Goal: Task Accomplishment & Management: Manage account settings

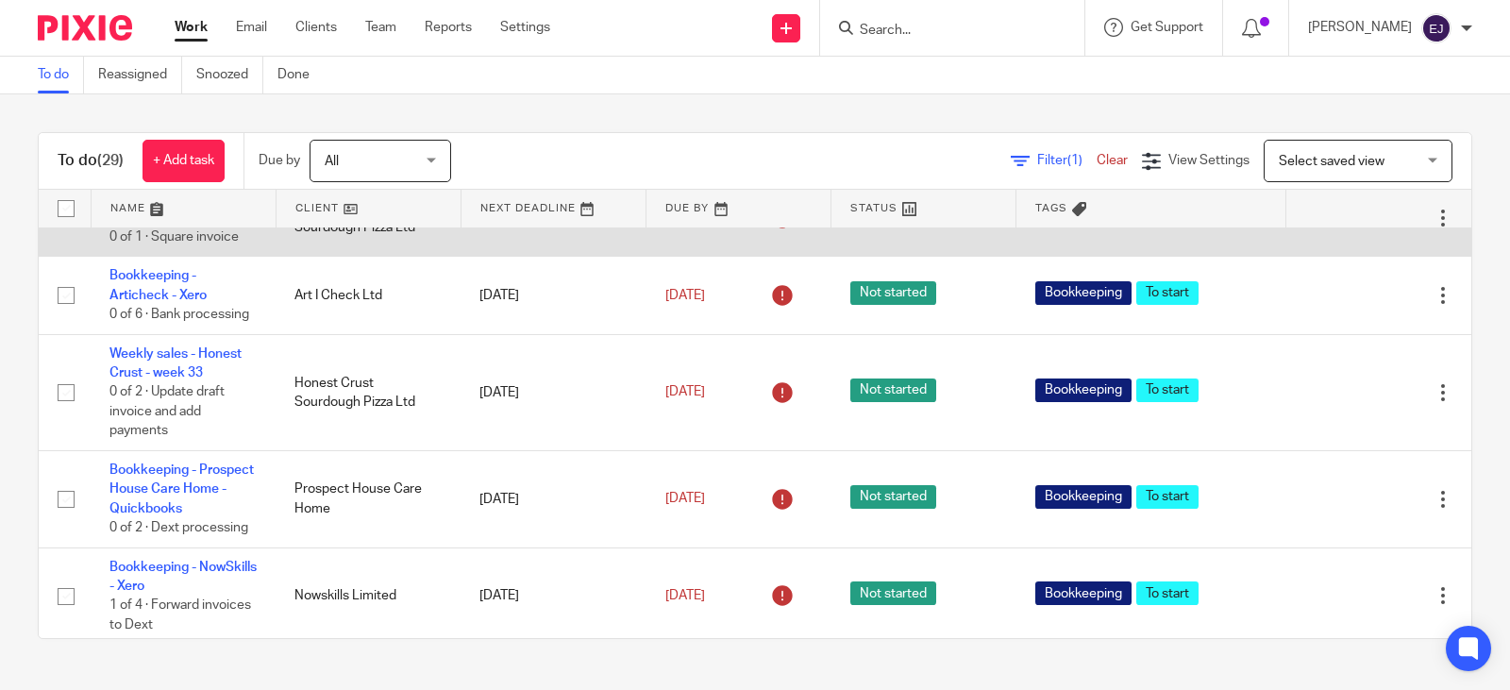
scroll to position [1416, 0]
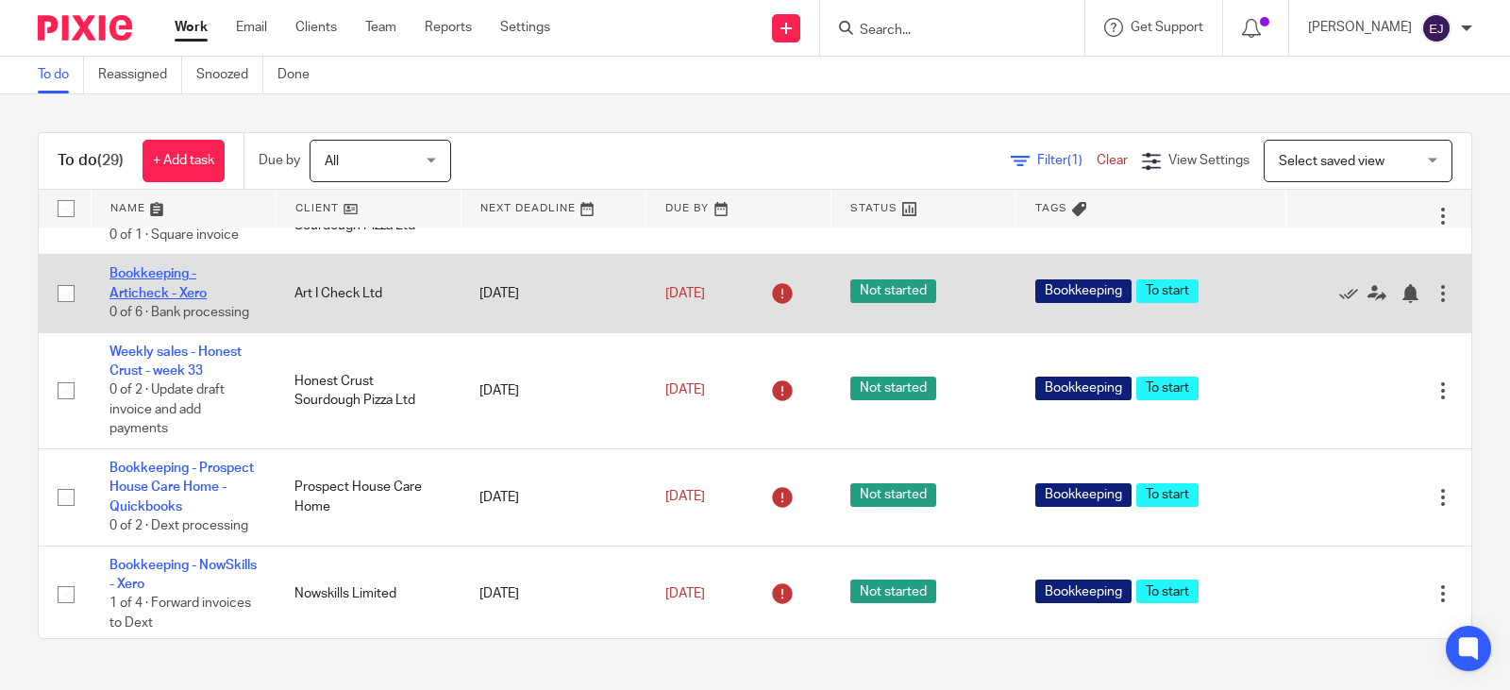
click at [185, 299] on link "Bookkeeping - Articheck - Xero" at bounding box center [157, 283] width 97 height 32
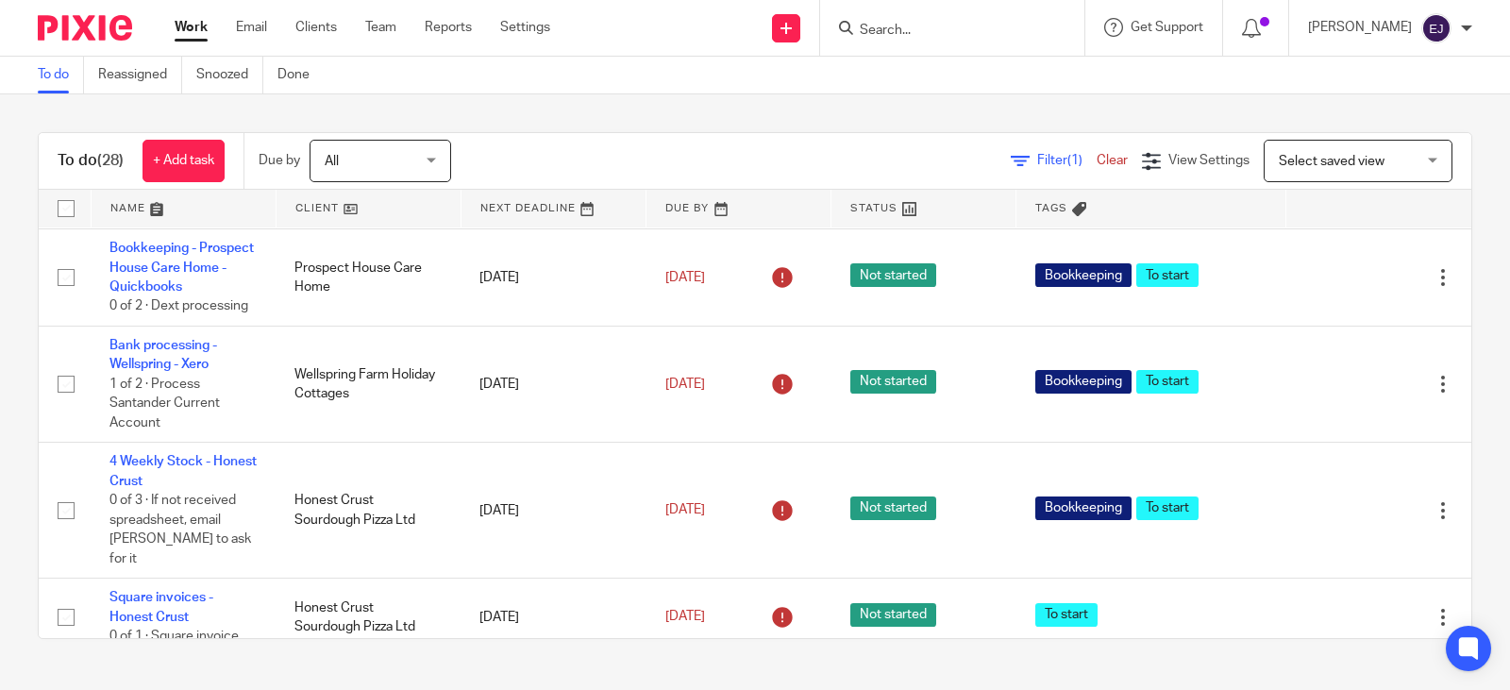
scroll to position [1038, 0]
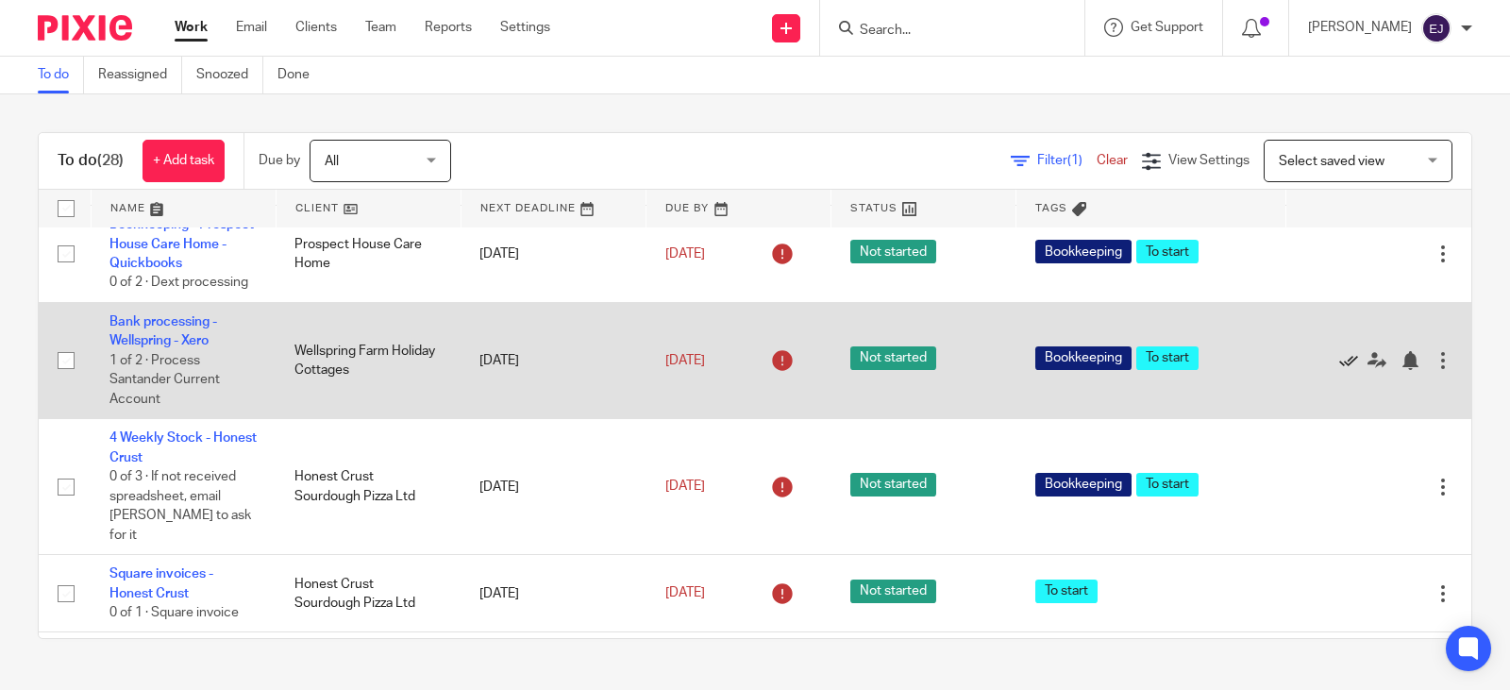
click at [1339, 370] on icon at bounding box center [1348, 360] width 19 height 19
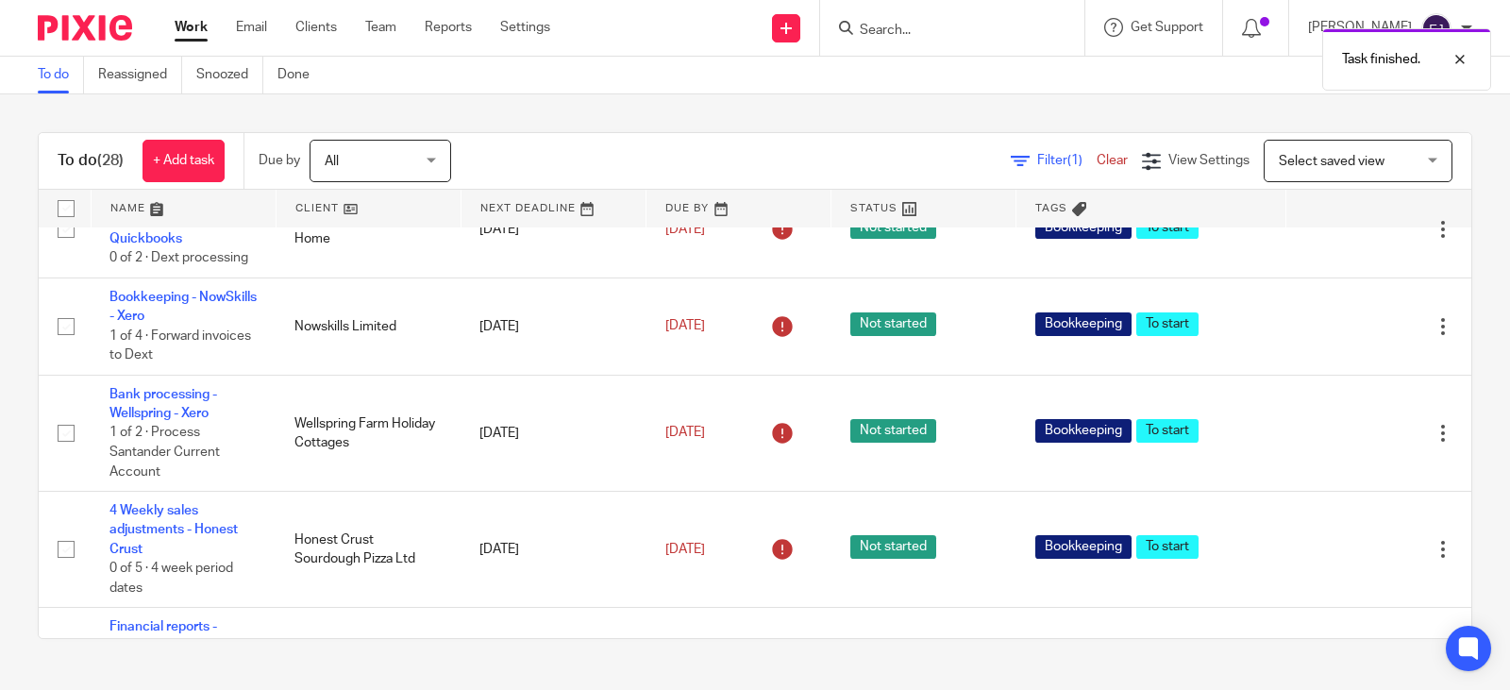
scroll to position [1510, 0]
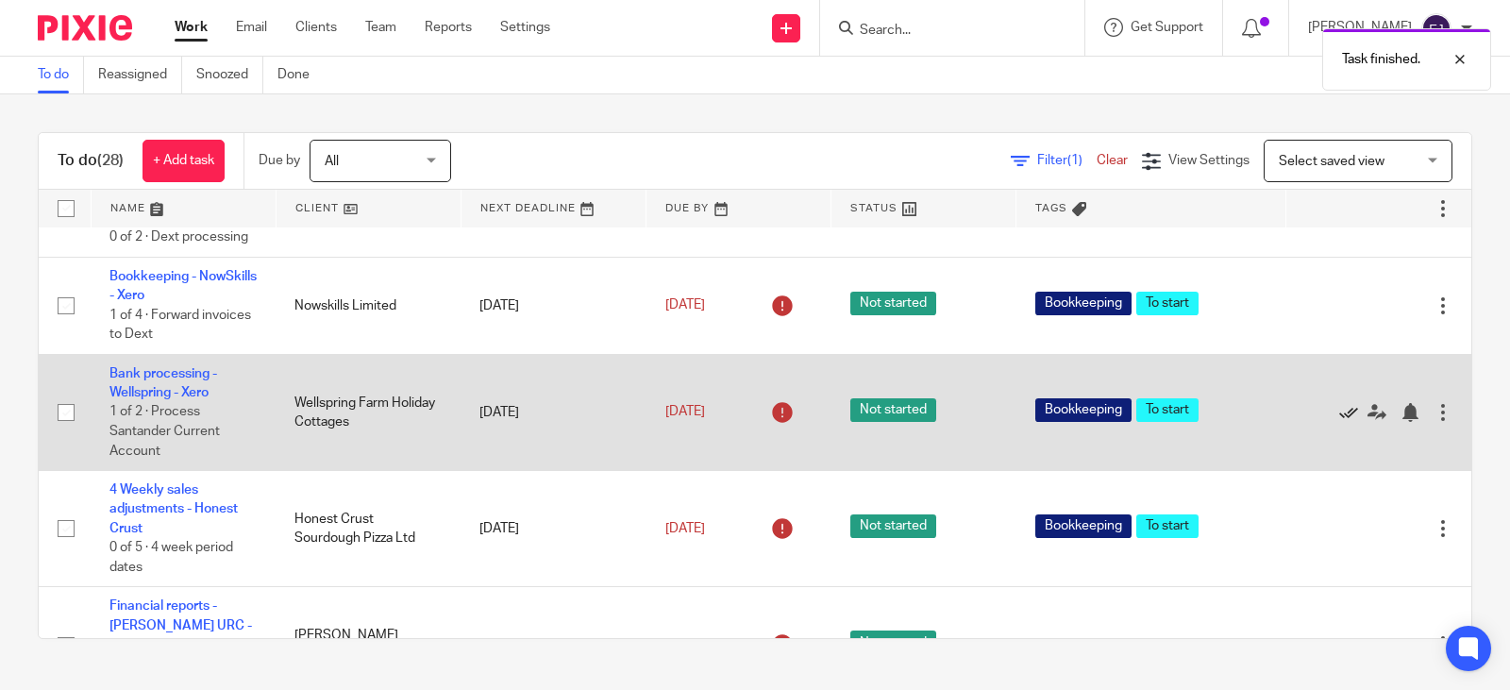
click at [1339, 422] on icon at bounding box center [1348, 412] width 19 height 19
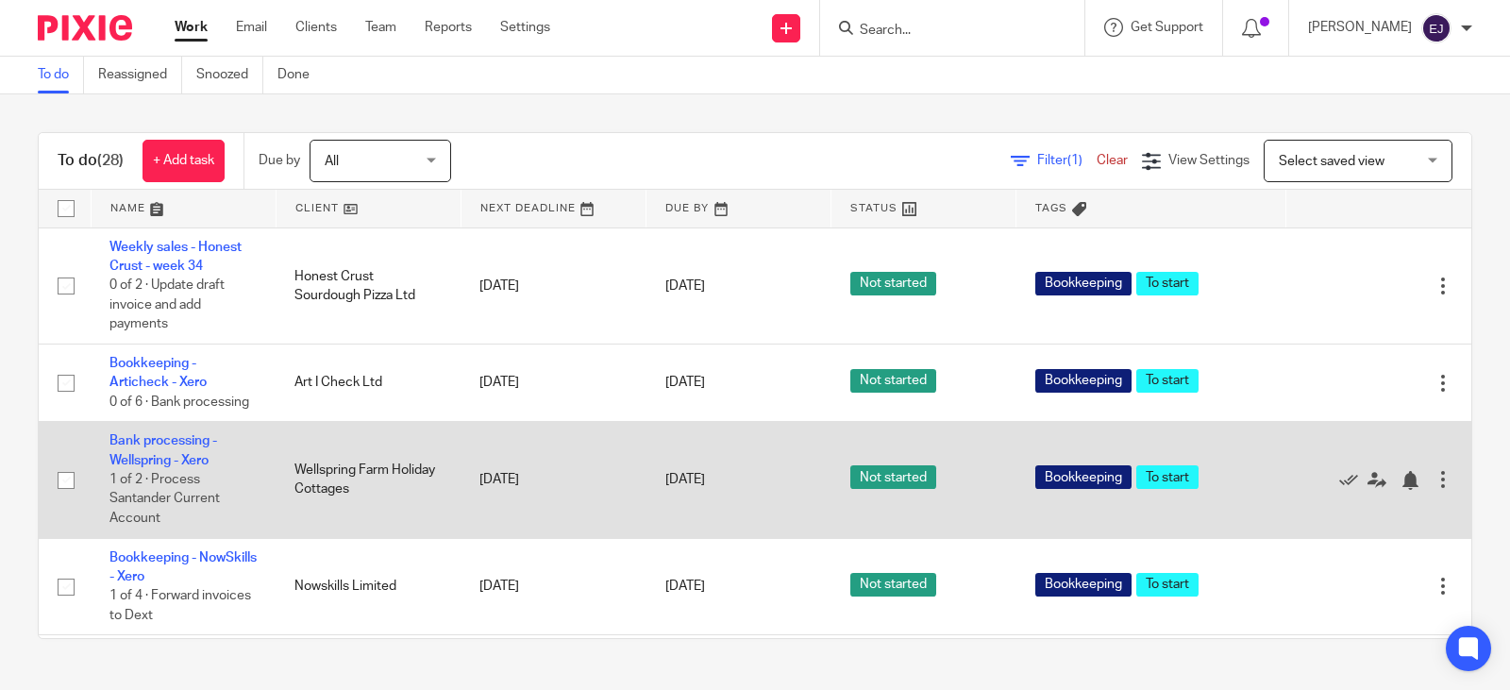
scroll to position [2171, 0]
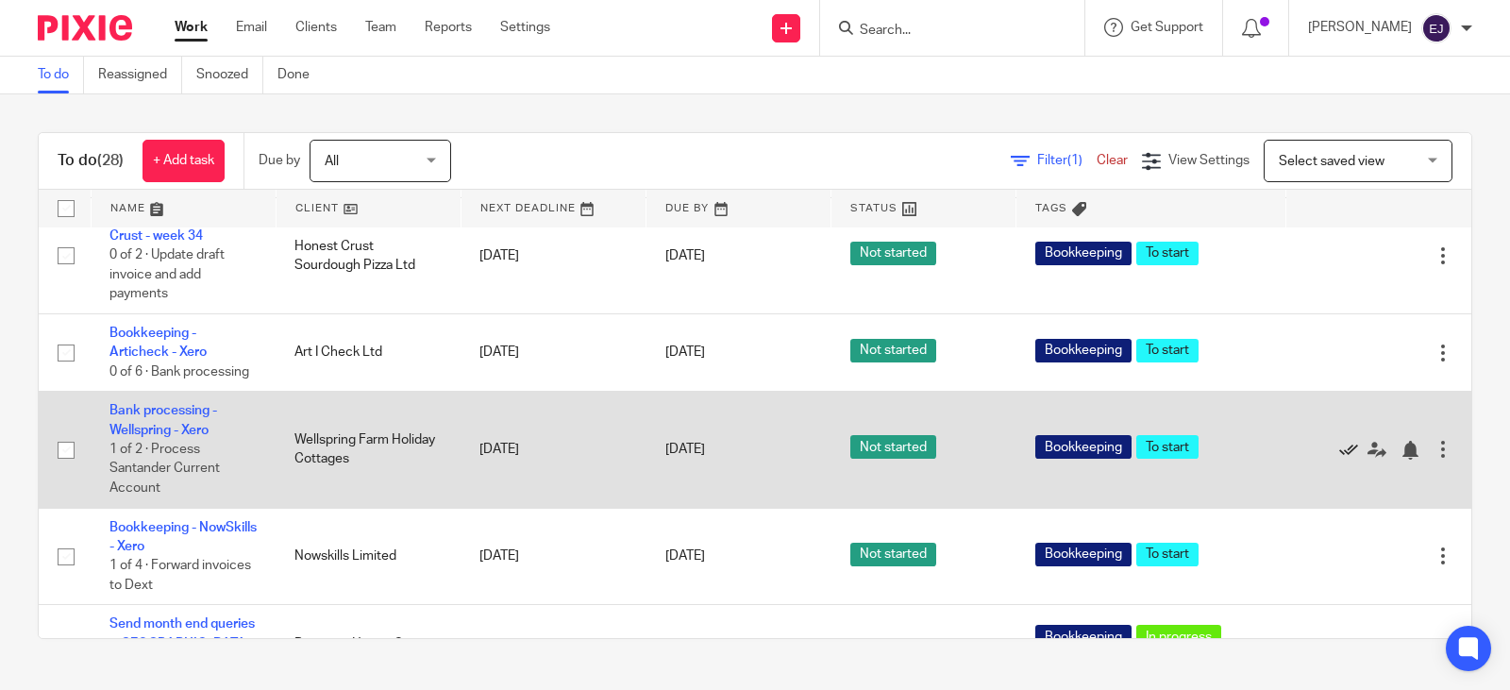
click at [1339, 460] on icon at bounding box center [1348, 450] width 19 height 19
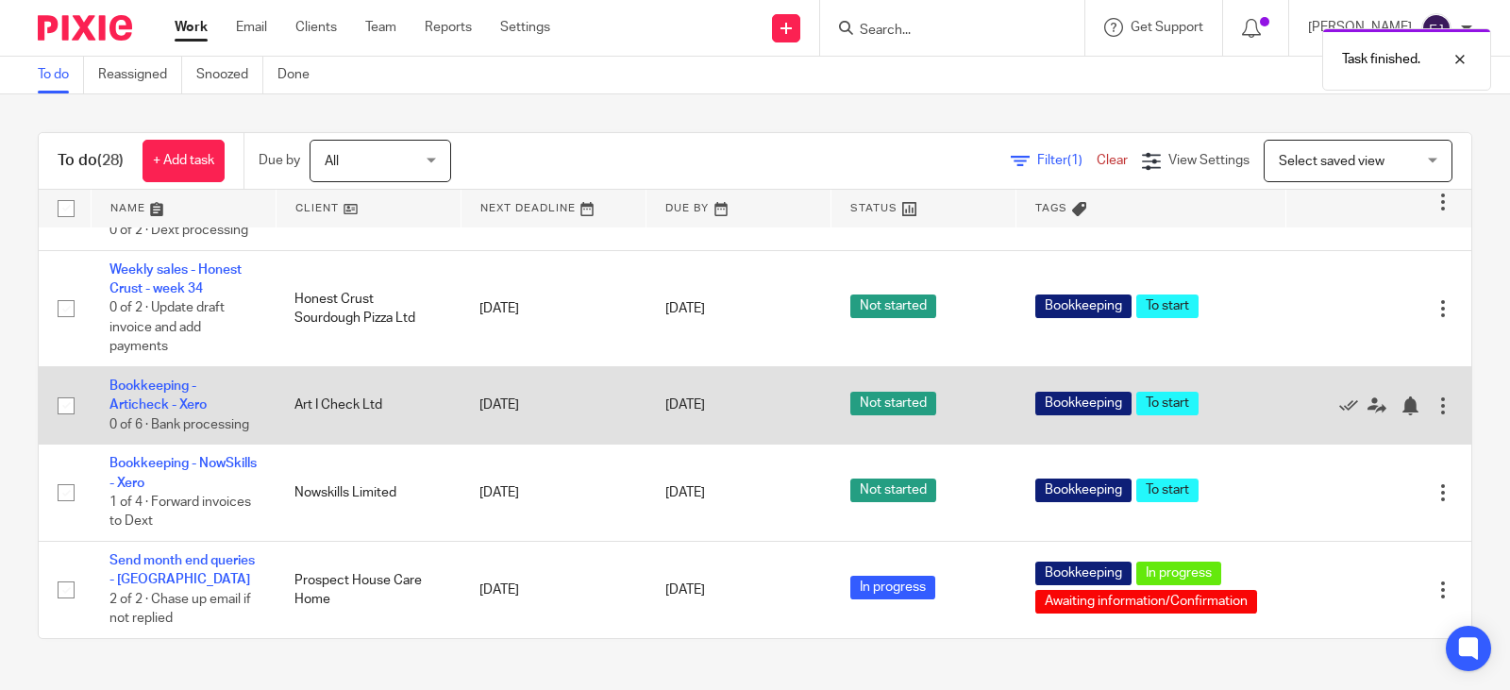
scroll to position [2206, 0]
click at [160, 367] on td "Bookkeeping - Articheck - Xero 0 of 6 · Bank processing" at bounding box center [183, 405] width 185 height 77
click at [162, 379] on link "Bookkeeping - Articheck - Xero" at bounding box center [157, 395] width 97 height 32
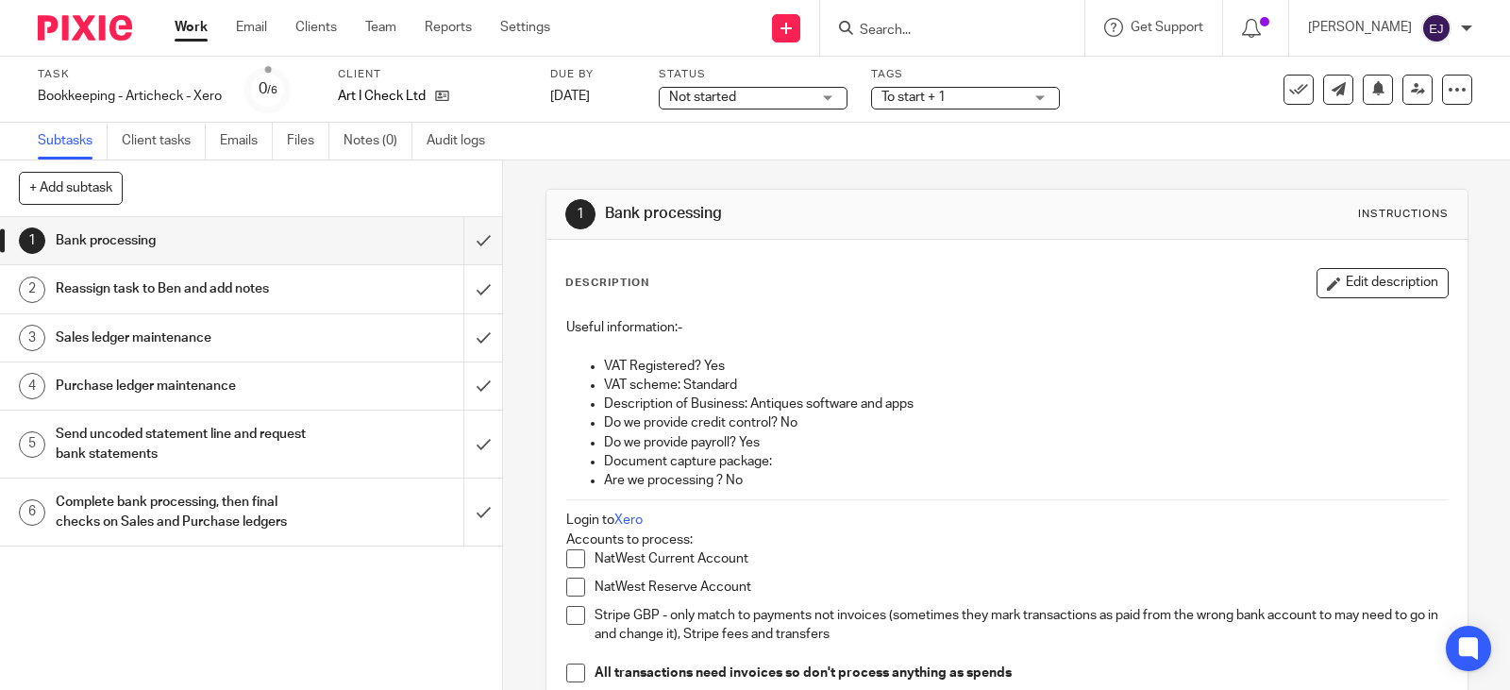
click at [754, 93] on span "Not started" at bounding box center [740, 98] width 142 height 20
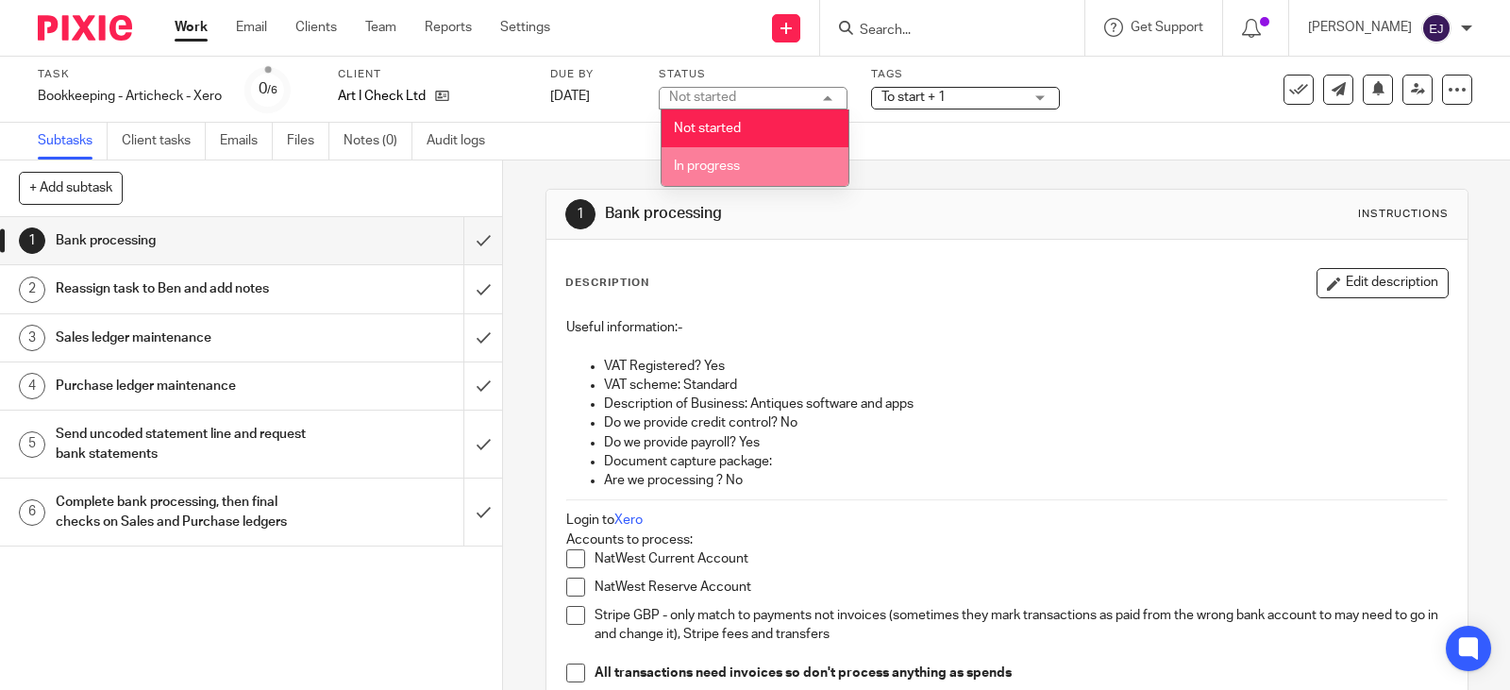
click at [757, 176] on li "In progress" at bounding box center [755, 166] width 187 height 39
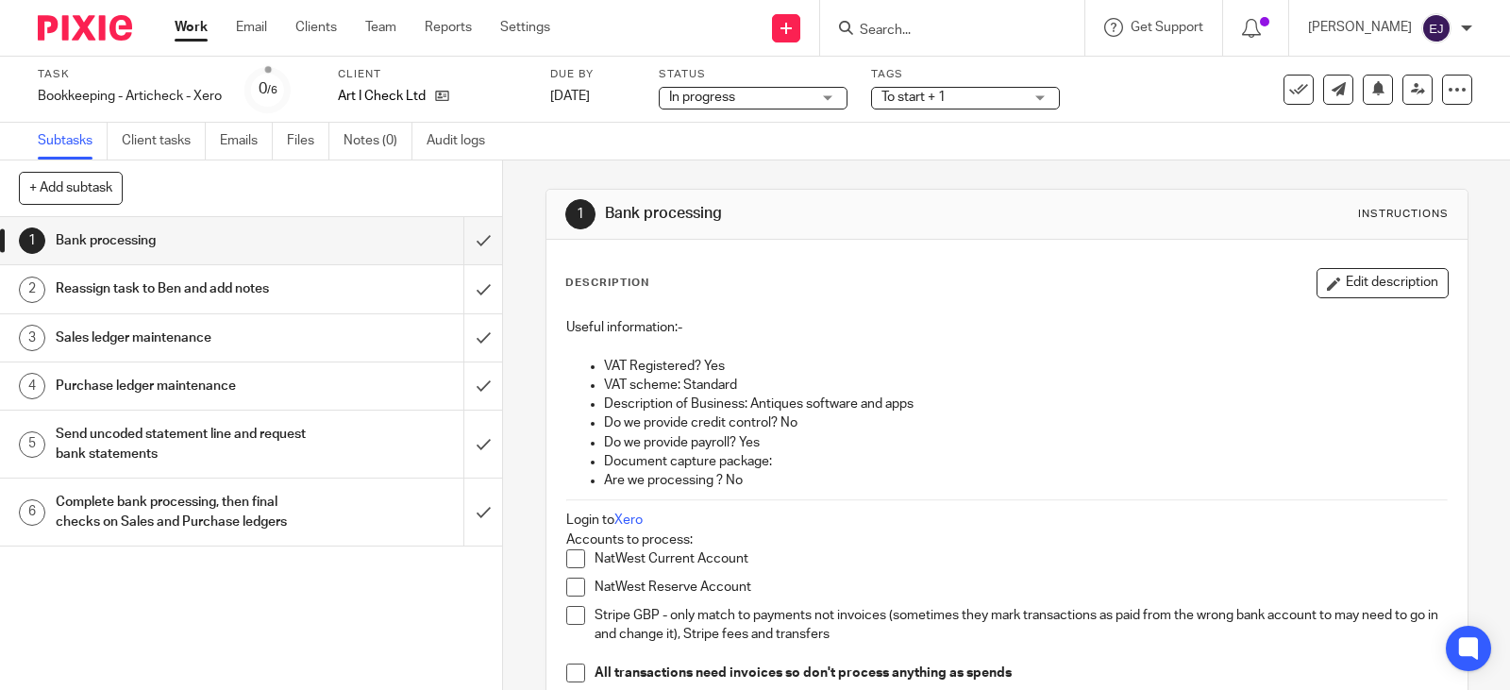
click at [891, 106] on span "To start + 1" at bounding box center [952, 98] width 142 height 20
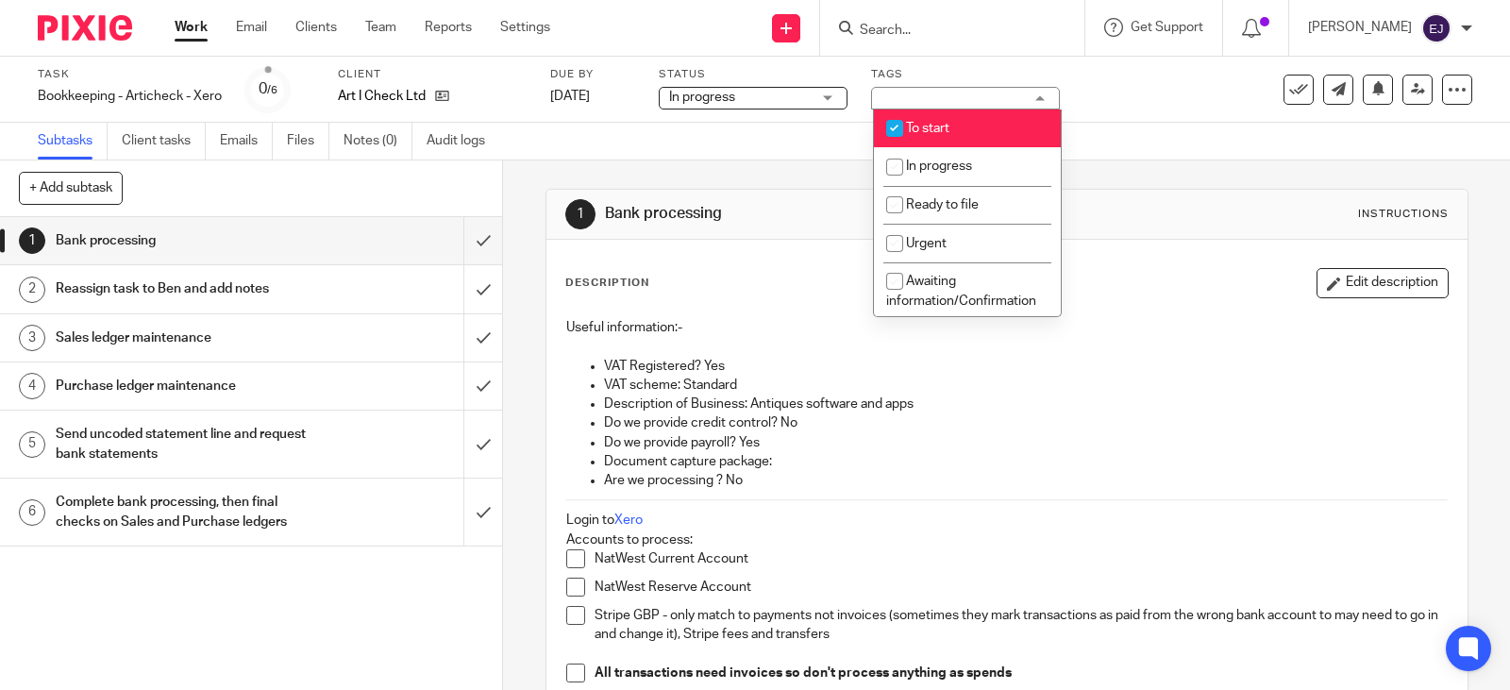
click at [900, 123] on input "checkbox" at bounding box center [895, 128] width 36 height 36
checkbox input "false"
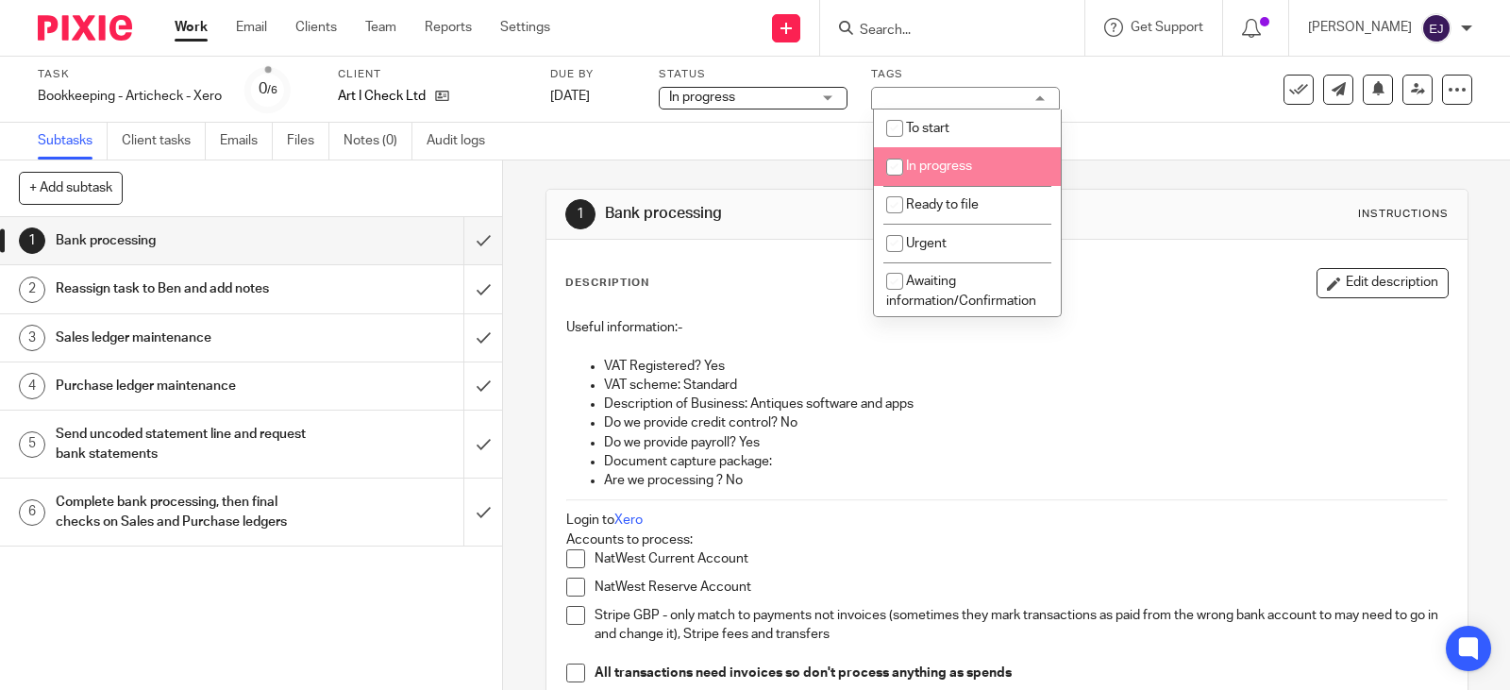
drag, startPoint x: 915, startPoint y: 156, endPoint x: 947, endPoint y: 159, distance: 31.3
click at [916, 158] on li "In progress" at bounding box center [967, 166] width 187 height 39
checkbox input "true"
click at [1149, 158] on div "Subtasks Client tasks Emails Files Notes (0) Audit logs" at bounding box center [755, 142] width 1510 height 38
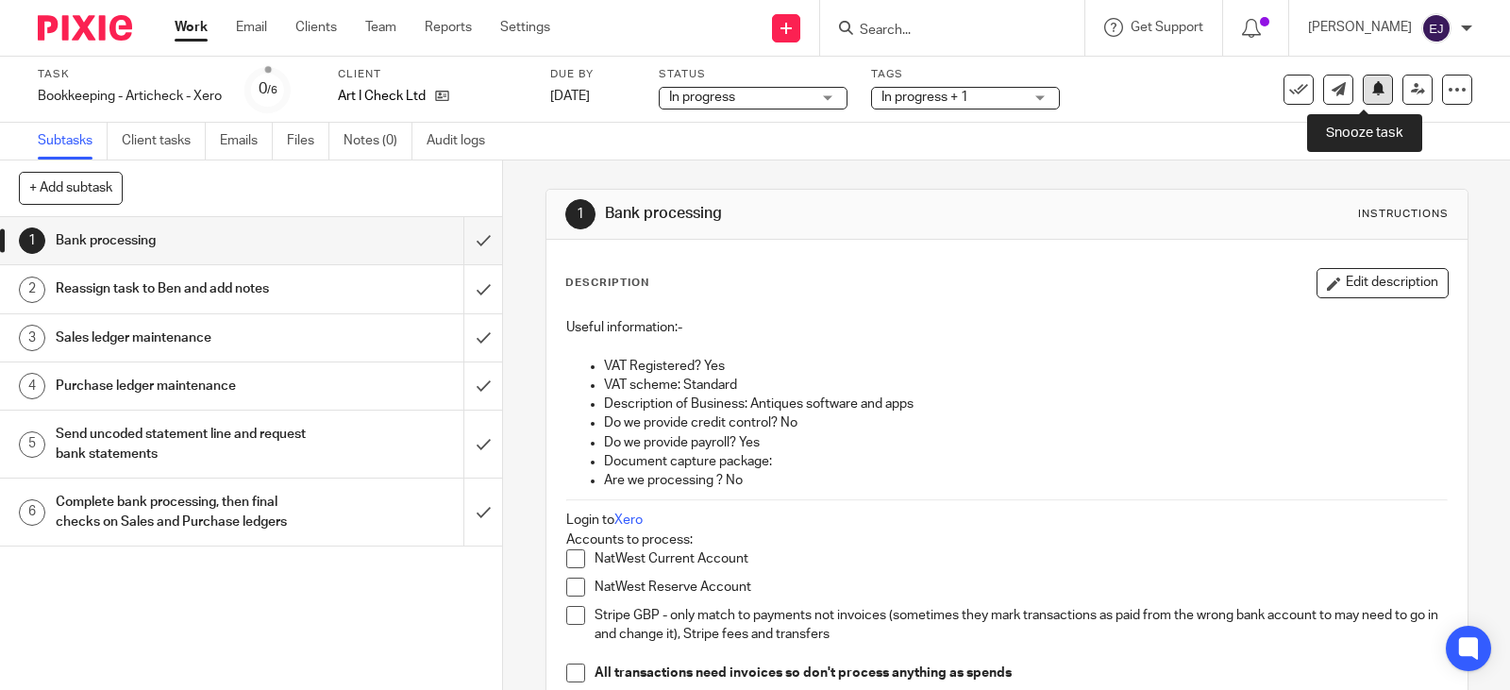
click at [1371, 94] on icon at bounding box center [1378, 88] width 14 height 14
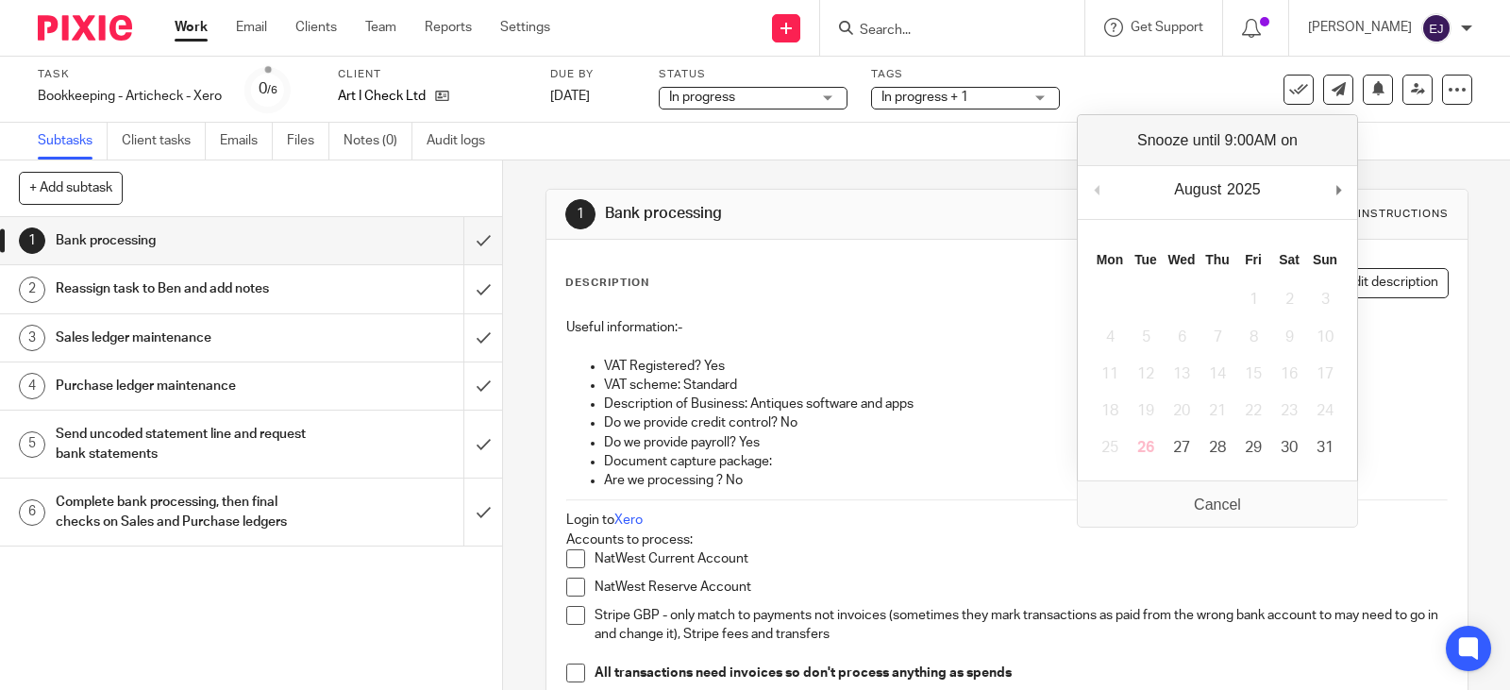
click at [1330, 190] on div "August January February March April May June July August September October Nove…" at bounding box center [1217, 193] width 279 height 54
click at [1332, 193] on div "August January February March April May June July August September October Nove…" at bounding box center [1217, 193] width 279 height 54
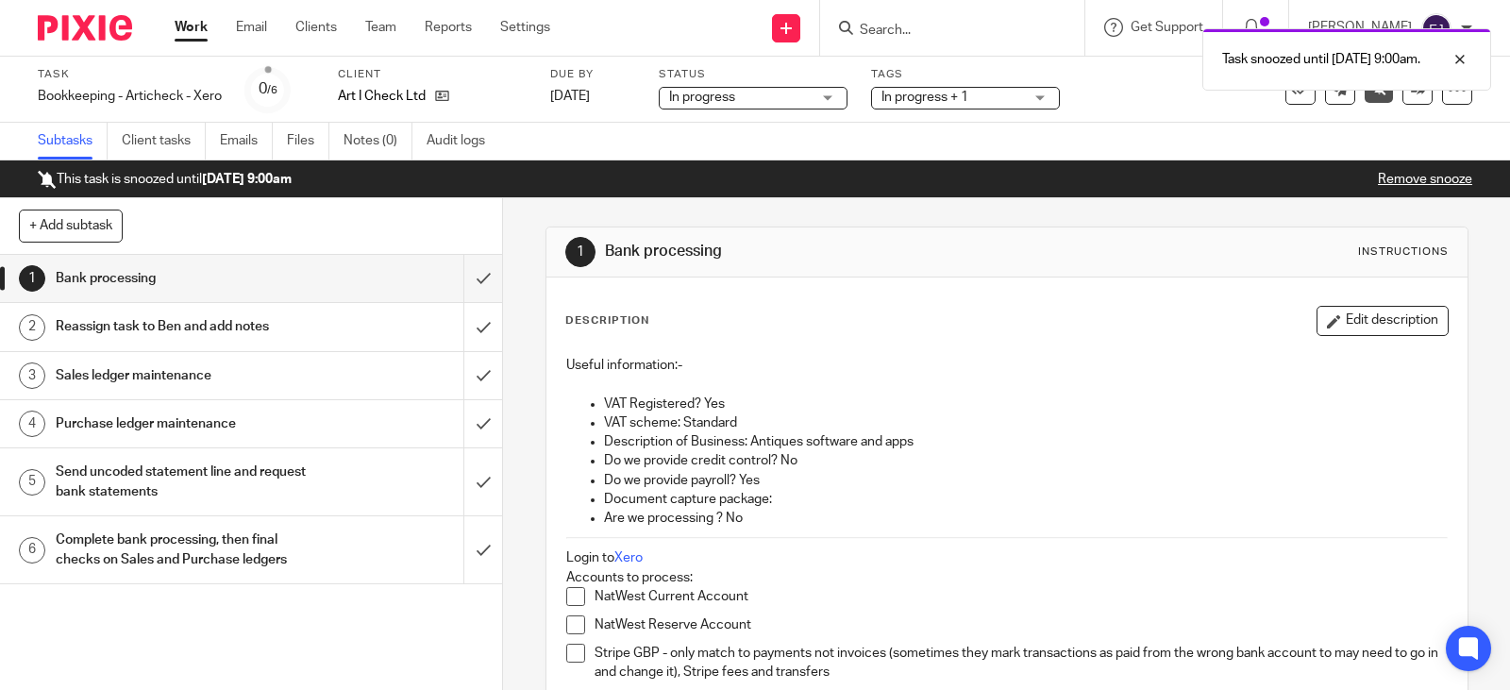
click at [193, 27] on link "Work" at bounding box center [191, 27] width 33 height 19
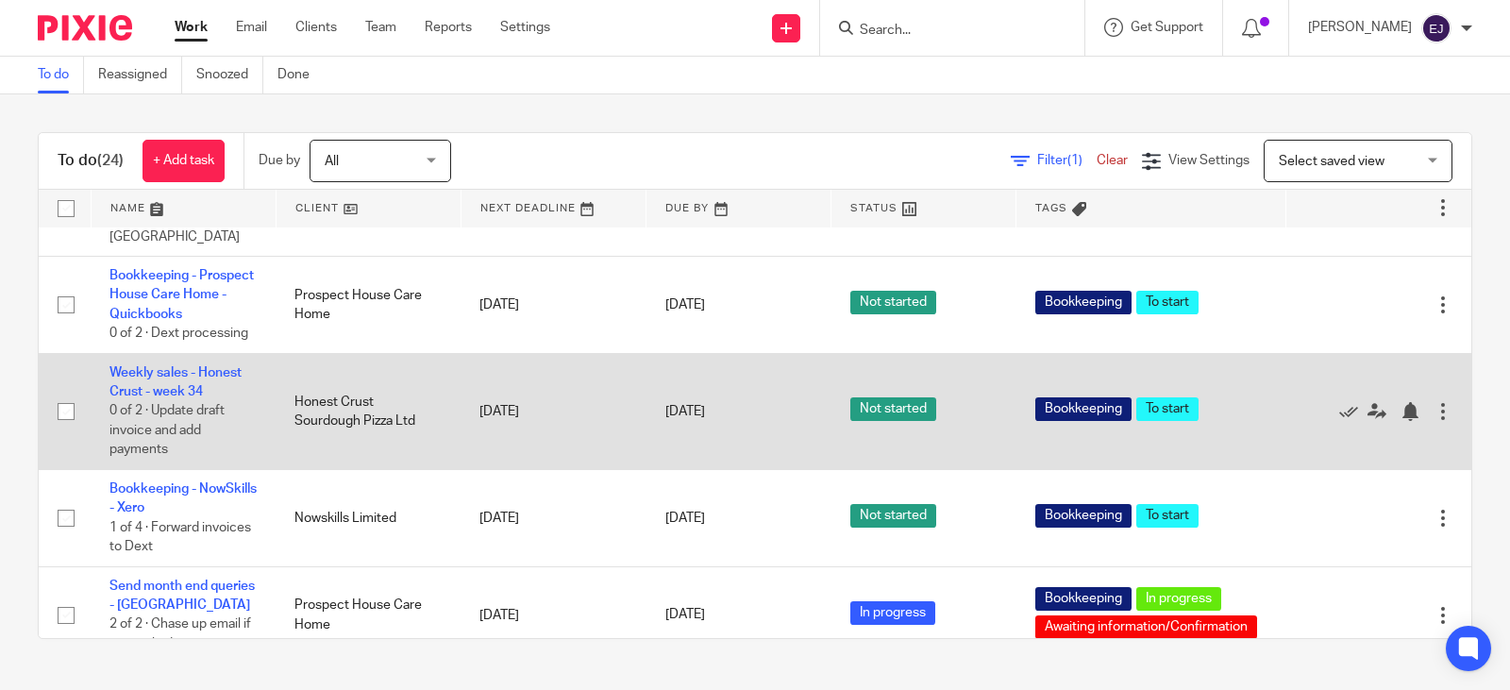
scroll to position [1921, 0]
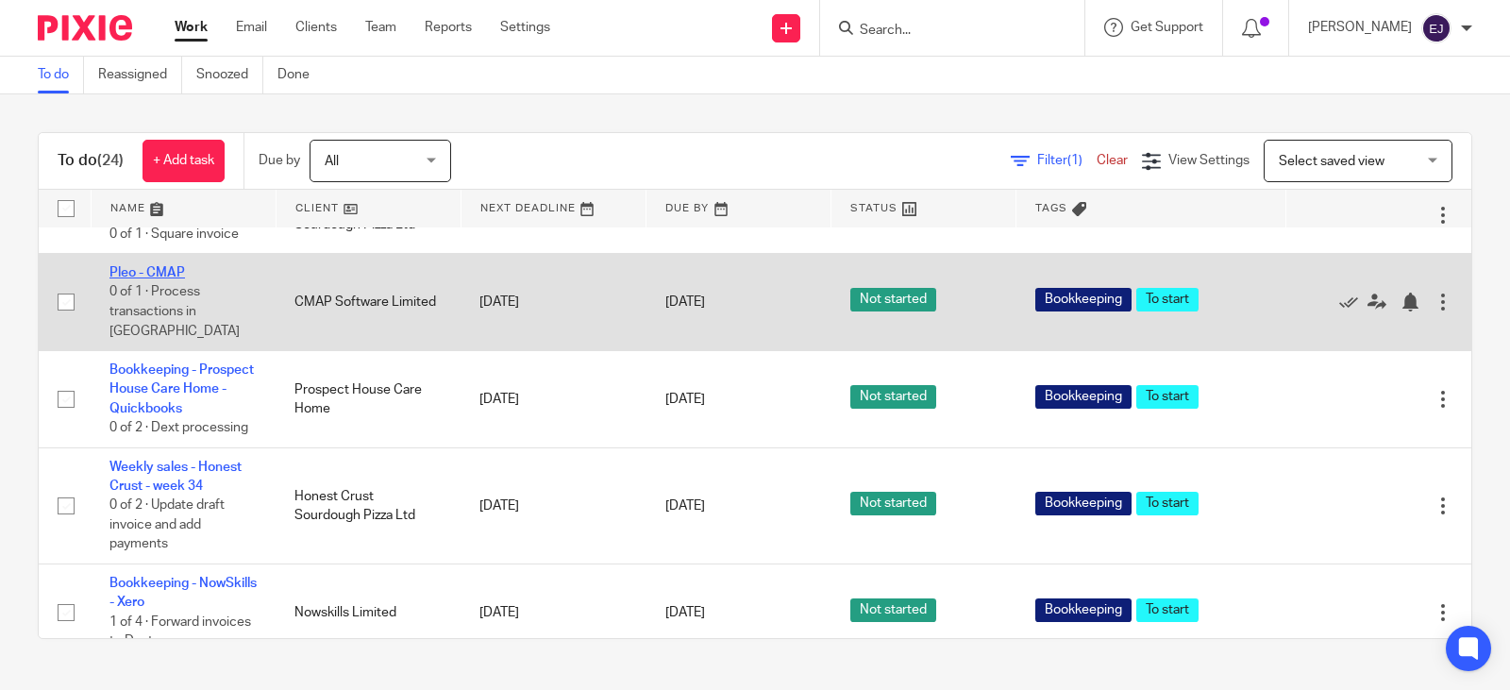
click at [160, 279] on link "Pleo - CMAP" at bounding box center [147, 272] width 76 height 13
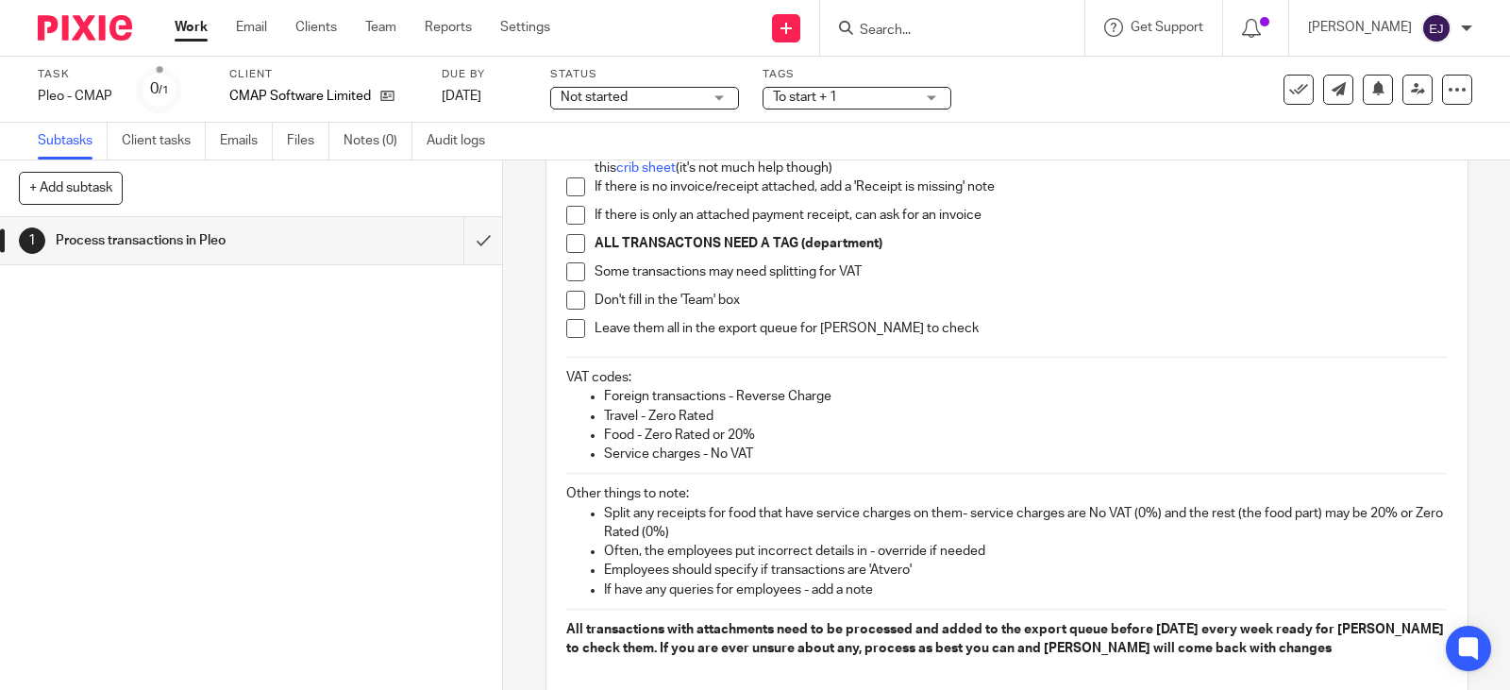
scroll to position [378, 0]
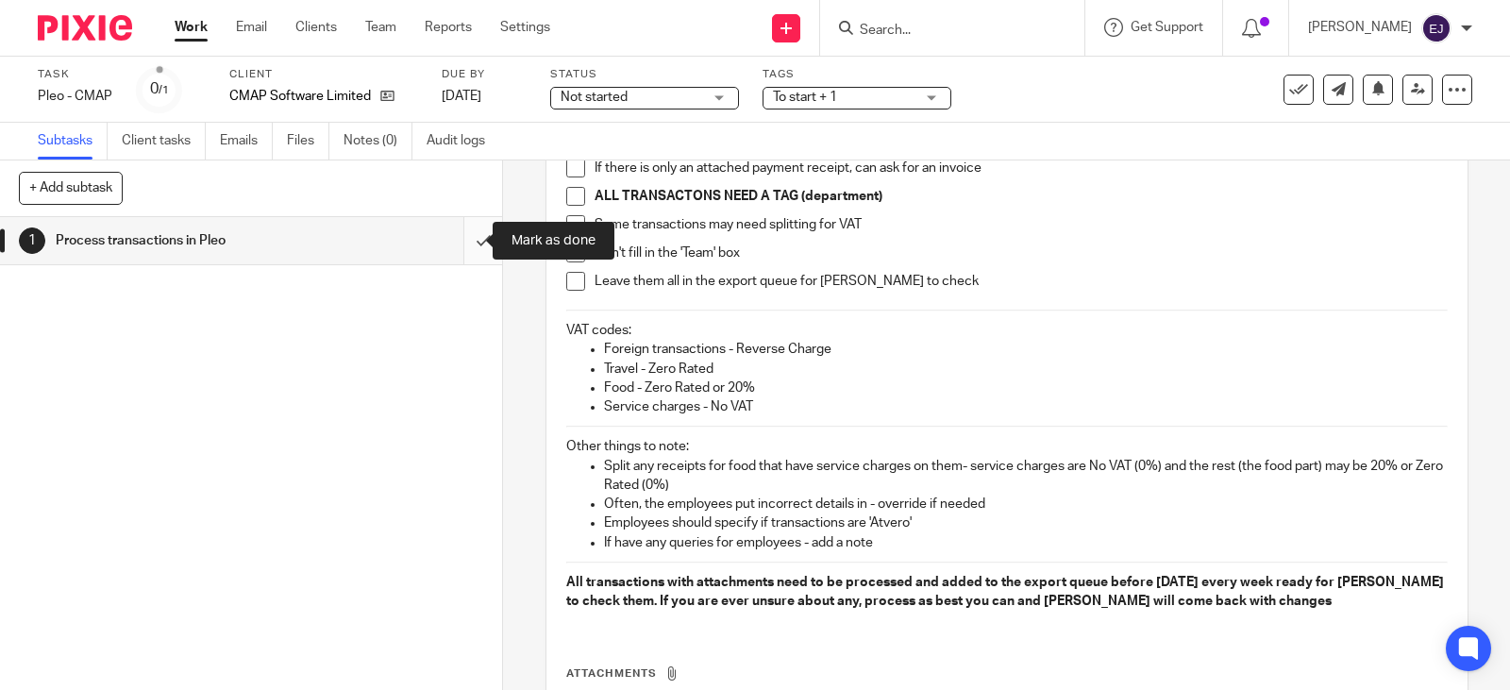
click at [461, 260] on input "submit" at bounding box center [251, 240] width 502 height 47
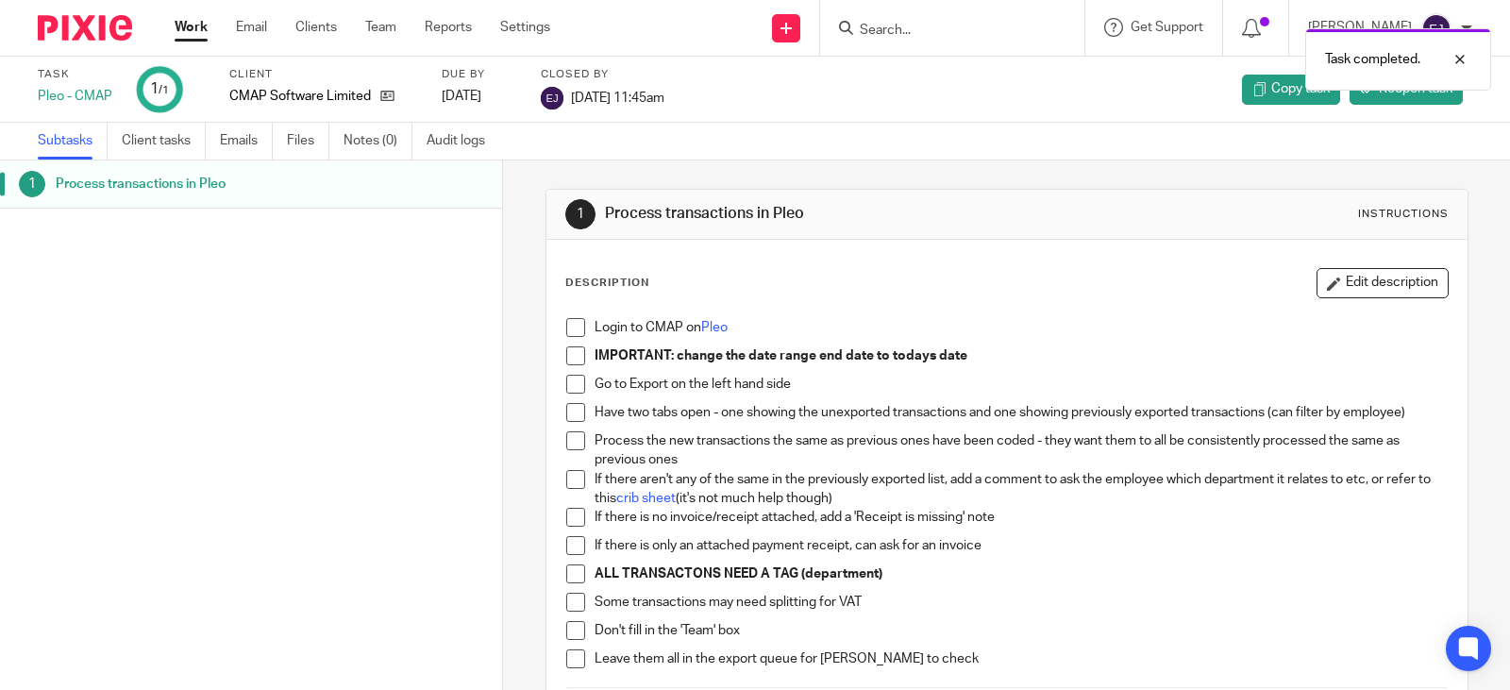
click at [182, 22] on link "Work" at bounding box center [191, 27] width 33 height 19
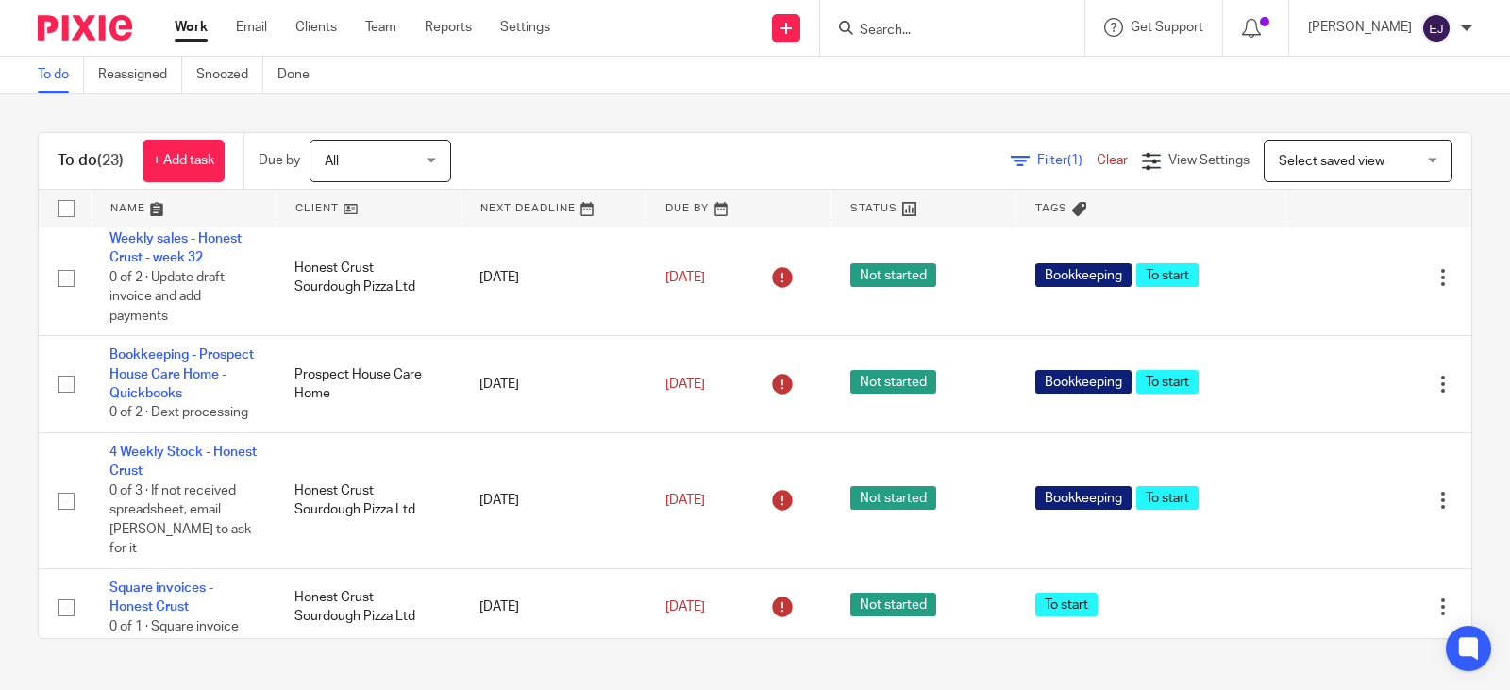
scroll to position [661, 0]
